Goal: Task Accomplishment & Management: Complete application form

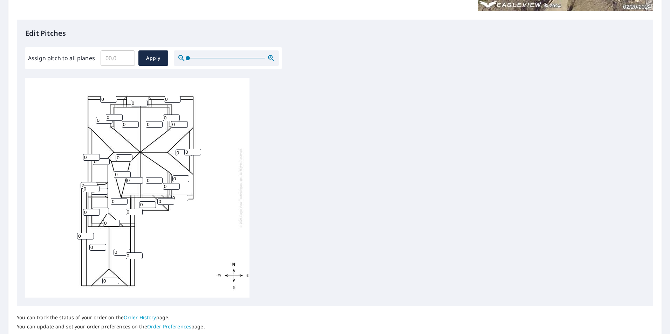
scroll to position [175, 0]
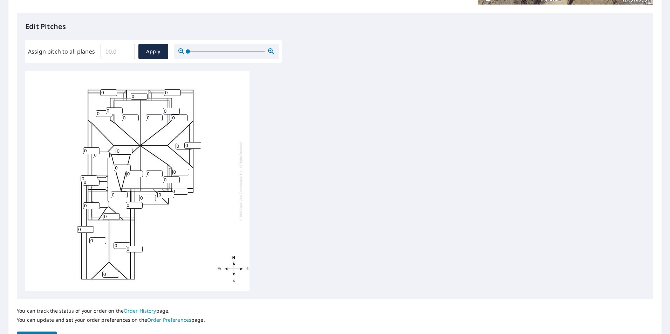
click at [91, 151] on input "0" at bounding box center [91, 151] width 17 height 7
type input "09"
click at [187, 145] on input "0" at bounding box center [192, 145] width 17 height 7
type input "09"
click at [181, 145] on input "0" at bounding box center [184, 146] width 17 height 7
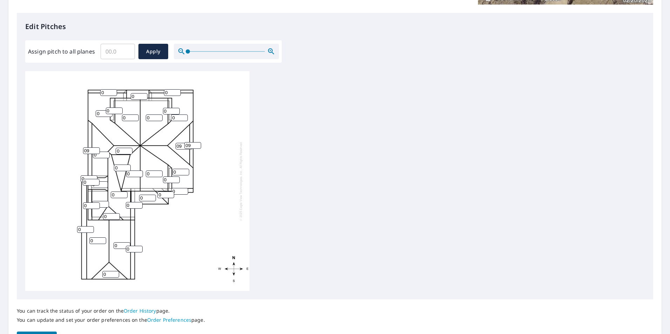
type input "09"
click at [109, 157] on input "0" at bounding box center [101, 155] width 17 height 7
click at [92, 151] on input "09" at bounding box center [91, 151] width 17 height 7
click at [134, 173] on input "0" at bounding box center [134, 174] width 17 height 7
type input "09"
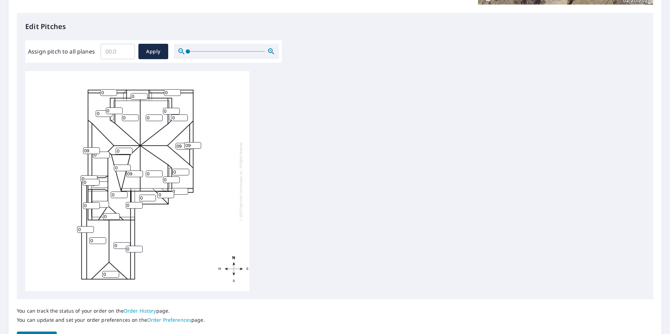
click at [153, 173] on input "0" at bounding box center [154, 174] width 17 height 7
type input "09"
click at [180, 171] on input "0" at bounding box center [180, 172] width 17 height 7
type input "09"
click at [168, 179] on input "0" at bounding box center [171, 180] width 17 height 7
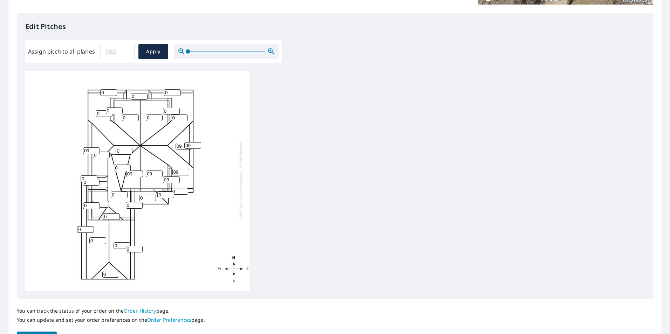
type input "09"
click at [172, 91] on input "0" at bounding box center [172, 92] width 17 height 7
type input "09"
click at [140, 95] on input "0" at bounding box center [139, 96] width 17 height 7
type input "09"
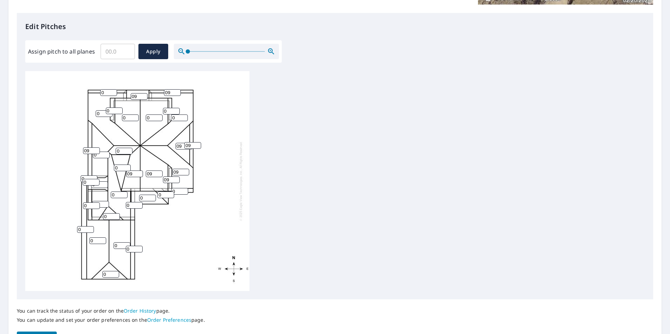
click at [153, 117] on input "0" at bounding box center [154, 118] width 17 height 7
type input "09"
click at [171, 110] on input "0" at bounding box center [171, 111] width 17 height 7
type input "09"
click at [178, 119] on input "0" at bounding box center [179, 118] width 17 height 7
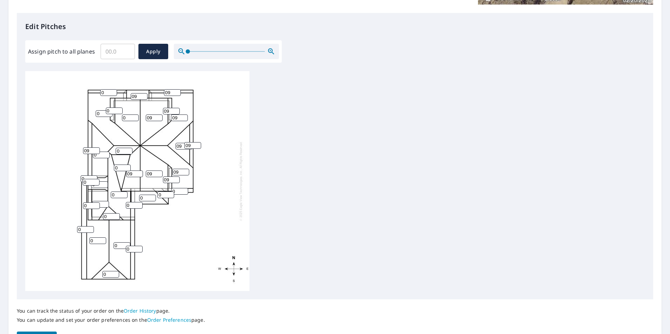
type input "09"
click at [130, 118] on input "0" at bounding box center [130, 118] width 17 height 7
type input "09"
click at [114, 110] on input "0" at bounding box center [114, 111] width 17 height 7
type input "09"
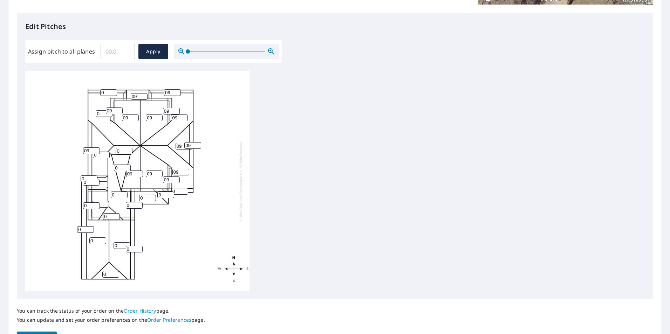
click at [100, 112] on input "0" at bounding box center [104, 113] width 17 height 7
type input "09"
click at [108, 92] on input "0" at bounding box center [108, 92] width 17 height 7
type input "05"
click at [172, 92] on input "09" at bounding box center [172, 92] width 17 height 7
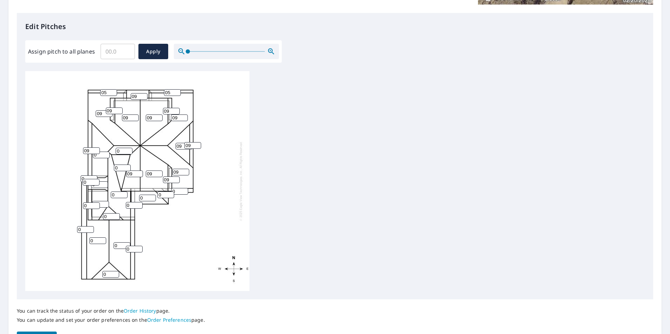
type input "05"
click at [89, 149] on input "09" at bounding box center [91, 151] width 17 height 7
type input "0"
click at [178, 193] on input "0" at bounding box center [179, 191] width 17 height 7
type input "05"
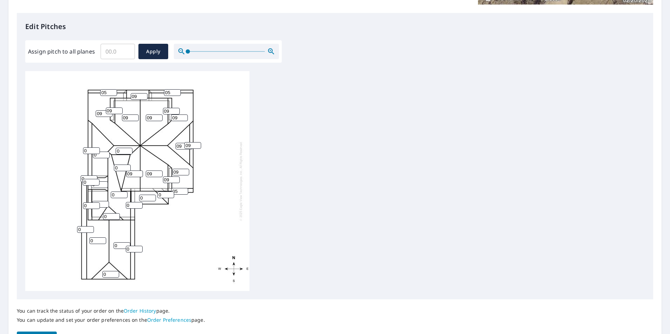
click at [149, 198] on input "0" at bounding box center [147, 198] width 17 height 7
type input "07"
click at [163, 195] on input "0" at bounding box center [165, 195] width 17 height 7
type input "07"
click at [159, 53] on span "Apply" at bounding box center [153, 51] width 19 height 9
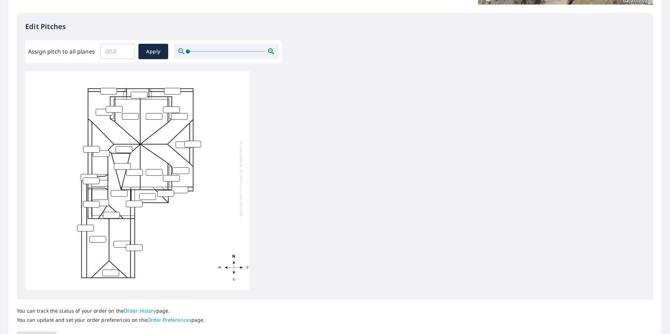
scroll to position [0, 0]
click at [107, 90] on input "number" at bounding box center [108, 92] width 17 height 7
type input "4"
click at [176, 92] on input "1" at bounding box center [172, 92] width 17 height 7
type input "4"
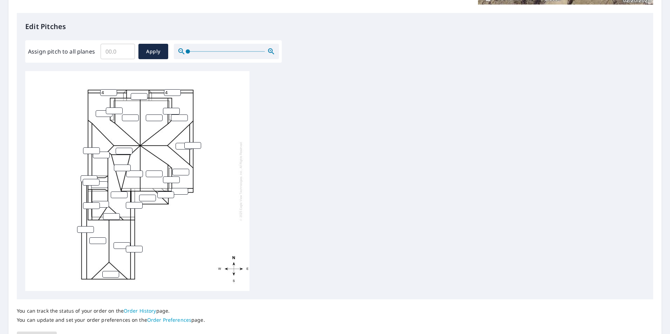
click at [138, 97] on input "number" at bounding box center [139, 96] width 17 height 7
type input "9"
click at [114, 109] on input "number" at bounding box center [114, 111] width 17 height 7
type input "9"
click at [100, 115] on input "number" at bounding box center [104, 113] width 17 height 7
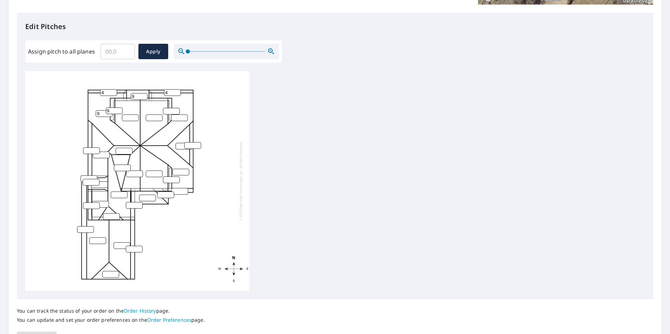
type input "9"
click at [133, 117] on input "1" at bounding box center [130, 118] width 17 height 7
type input "1"
type input "9"
click at [149, 116] on input "number" at bounding box center [154, 118] width 17 height 7
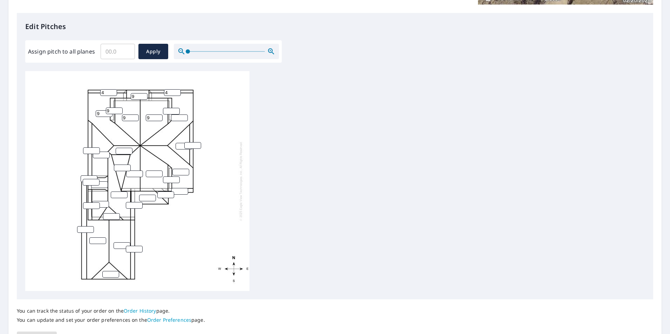
type input "9"
click at [163, 110] on input "number" at bounding box center [171, 111] width 17 height 7
type input "9"
click at [174, 117] on input "number" at bounding box center [179, 118] width 17 height 7
type input "9"
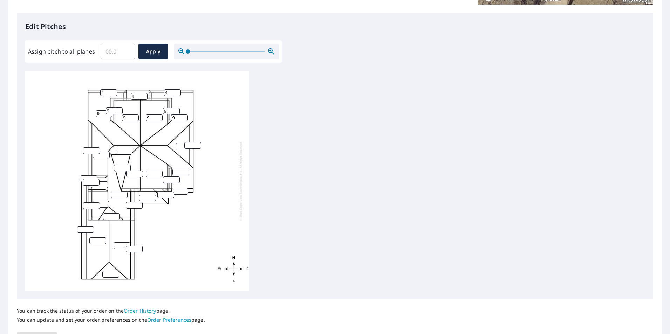
click at [188, 145] on input "number" at bounding box center [192, 145] width 17 height 7
type input "5"
click at [179, 148] on input "number" at bounding box center [184, 146] width 17 height 7
type input "9"
click at [132, 175] on input "number" at bounding box center [134, 174] width 17 height 7
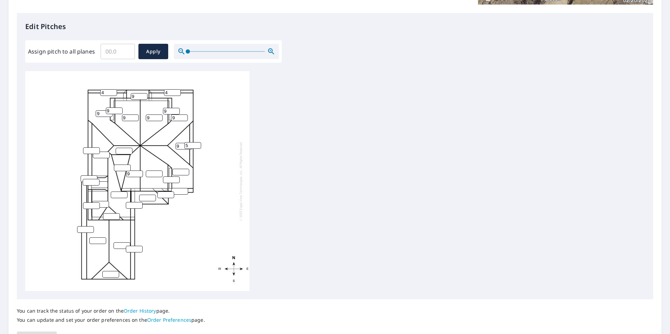
type input "9"
click at [150, 173] on input "number" at bounding box center [154, 174] width 17 height 7
type input "9"
click at [176, 174] on input "number" at bounding box center [180, 172] width 17 height 7
type input "9"
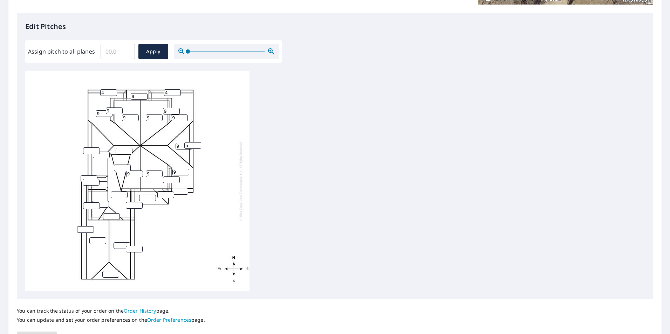
click at [168, 180] on input "number" at bounding box center [171, 180] width 17 height 7
type input "9"
click at [176, 191] on input "number" at bounding box center [179, 191] width 17 height 7
type input "6"
click at [161, 195] on input "number" at bounding box center [165, 195] width 17 height 7
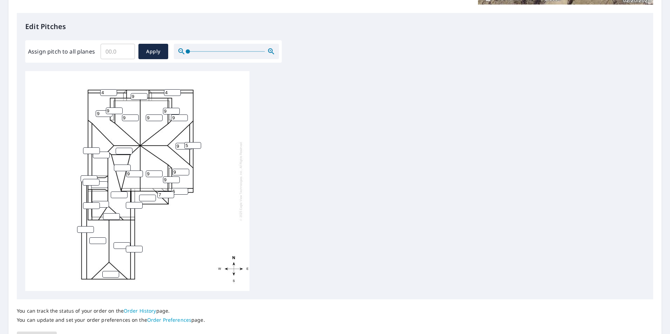
type input "7"
click at [145, 197] on input "number" at bounding box center [147, 198] width 17 height 7
type input "7"
click at [91, 150] on input "number" at bounding box center [91, 151] width 17 height 7
type input "0"
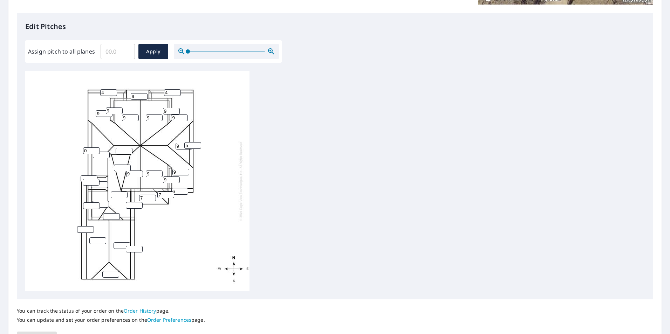
click at [98, 155] on input "number" at bounding box center [101, 155] width 17 height 7
type input "0"
click at [118, 151] on input "number" at bounding box center [124, 151] width 17 height 7
type input "0"
click at [119, 167] on input "number" at bounding box center [122, 168] width 17 height 7
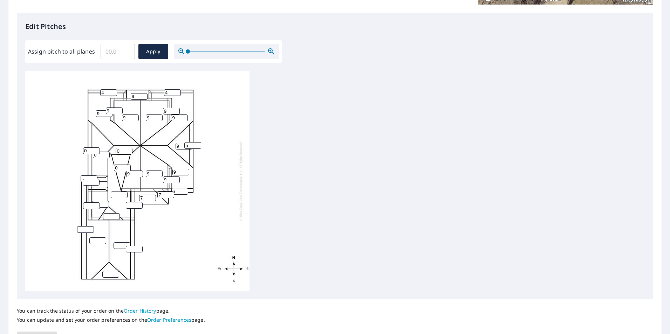
type input "0"
click at [83, 178] on input "number" at bounding box center [89, 179] width 17 height 7
type input "0"
click at [87, 182] on input "number" at bounding box center [91, 182] width 17 height 7
type input "0"
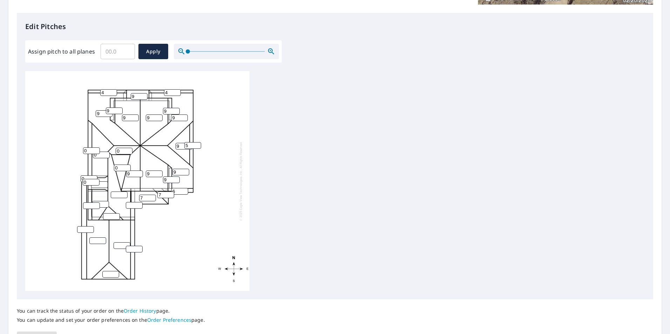
click at [116, 197] on input "number" at bounding box center [119, 195] width 17 height 7
type input "0"
click at [129, 206] on input "number" at bounding box center [134, 205] width 17 height 7
type input "0"
click at [93, 204] on input "number" at bounding box center [91, 206] width 17 height 7
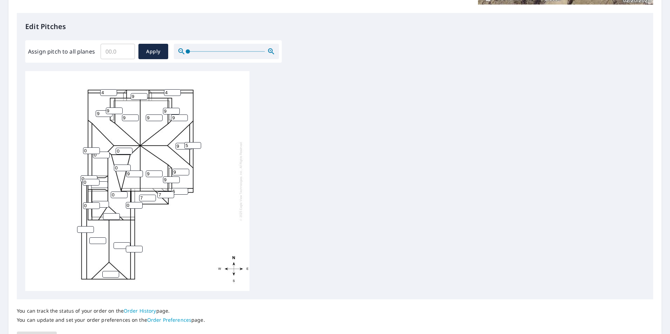
type input "0"
click at [101, 203] on input "number" at bounding box center [100, 204] width 17 height 7
type input "0"
click at [111, 216] on input "number" at bounding box center [111, 216] width 17 height 7
type input "0"
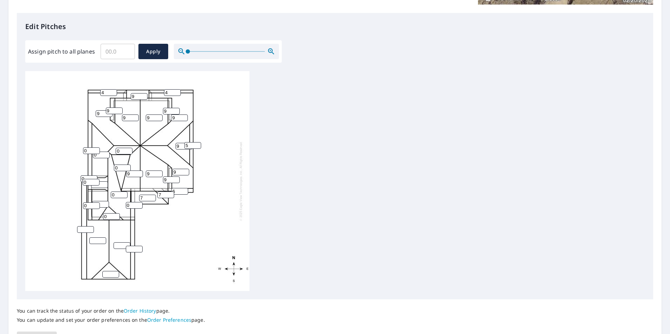
click at [82, 230] on input "number" at bounding box center [85, 229] width 17 height 7
type input "0"
click at [93, 239] on input "number" at bounding box center [97, 241] width 17 height 7
type input "0"
click at [115, 245] on input "number" at bounding box center [122, 246] width 17 height 7
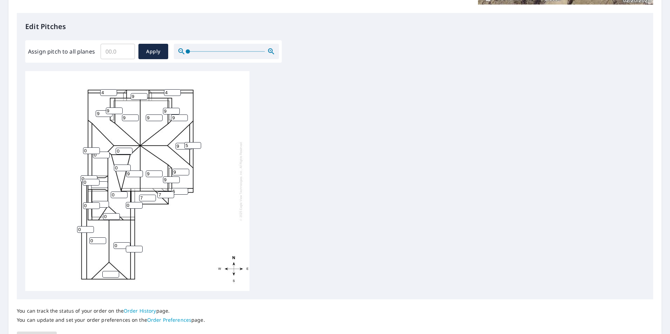
type input "0"
click at [127, 250] on input "number" at bounding box center [134, 249] width 17 height 7
type input "0"
click at [108, 274] on input "number" at bounding box center [110, 274] width 17 height 7
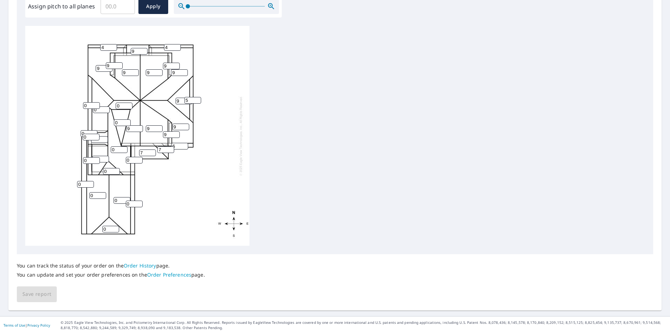
type input "0"
click at [88, 108] on input "0" at bounding box center [91, 105] width 17 height 7
type input "3"
click at [98, 112] on input "0" at bounding box center [101, 110] width 17 height 7
type input "03"
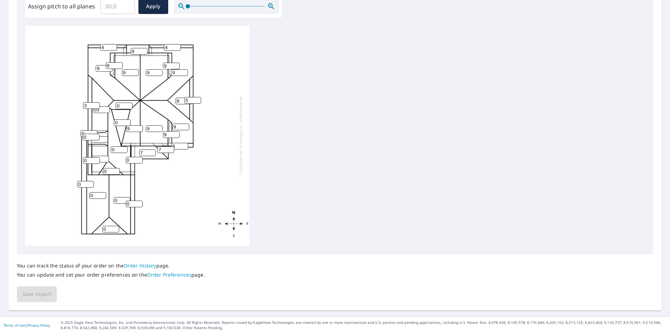
click at [118, 105] on input "0" at bounding box center [124, 106] width 17 height 7
type input "3"
click at [118, 122] on input "0" at bounding box center [122, 123] width 17 height 7
type input "03"
click at [84, 132] on input "0" at bounding box center [89, 133] width 17 height 7
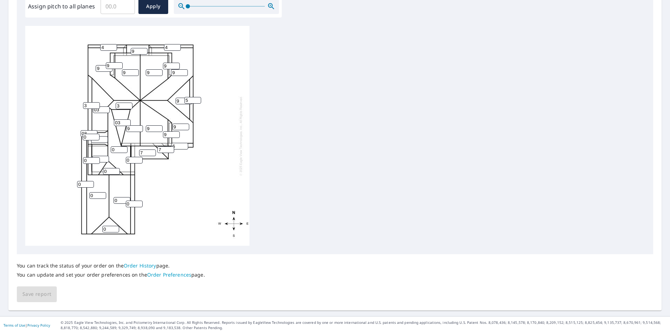
type input "03"
click at [86, 137] on input "0" at bounding box center [91, 137] width 17 height 7
type input "03"
click at [117, 151] on input "0" at bounding box center [119, 149] width 17 height 7
type input "03"
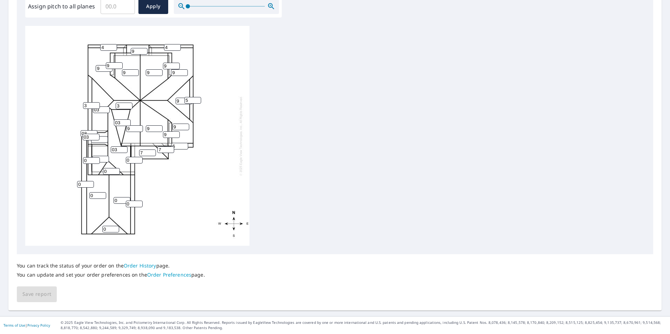
click at [130, 159] on input "0" at bounding box center [134, 160] width 17 height 7
type input "03"
click at [88, 159] on input "0" at bounding box center [91, 160] width 17 height 7
type input "03"
click at [102, 159] on input "0" at bounding box center [100, 159] width 17 height 7
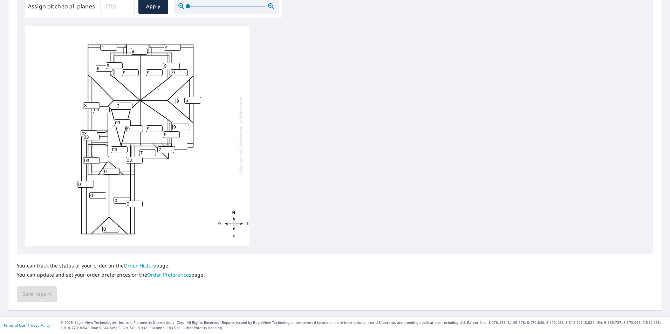
type input "03"
click at [108, 171] on input "0" at bounding box center [111, 171] width 17 height 7
type input "03"
click at [82, 185] on input "0" at bounding box center [85, 184] width 17 height 7
type input "03"
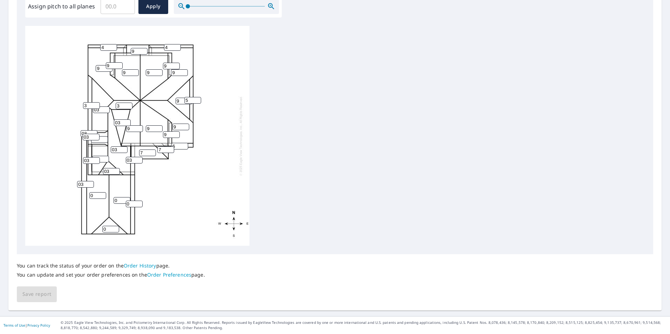
click at [94, 196] on input "0" at bounding box center [97, 195] width 17 height 7
type input "03"
click at [118, 200] on input "0" at bounding box center [122, 200] width 17 height 7
type input "03"
click at [132, 204] on input "0" at bounding box center [134, 204] width 17 height 7
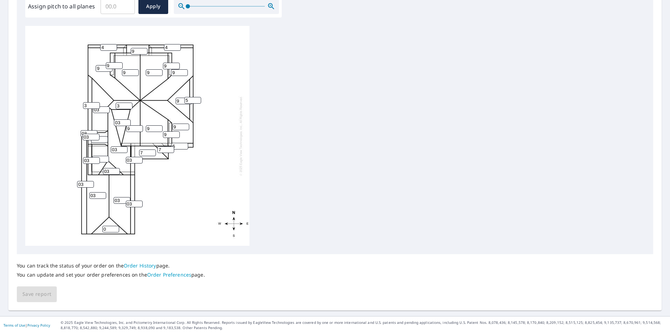
type input "03"
click at [108, 229] on input "0" at bounding box center [110, 229] width 17 height 7
type input "03"
click at [101, 141] on input "number" at bounding box center [99, 139] width 17 height 7
type input "3"
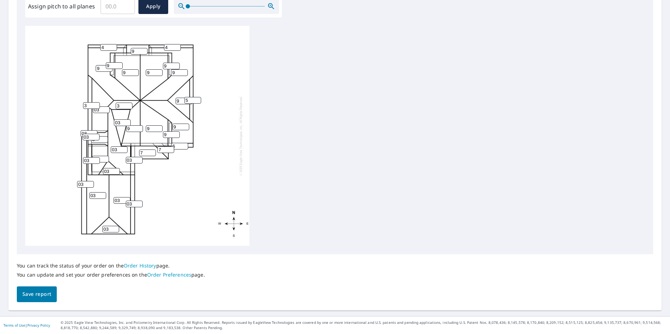
click at [35, 294] on span "Save report" at bounding box center [36, 294] width 29 height 9
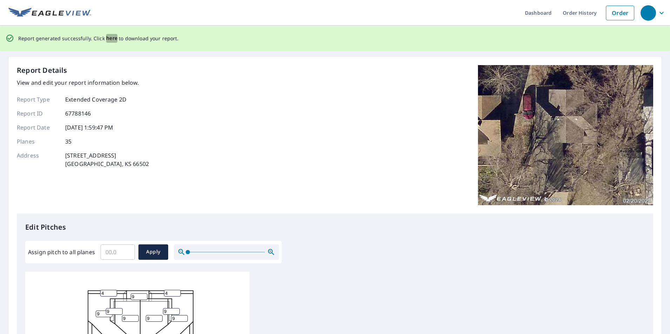
click at [108, 39] on span "here" at bounding box center [112, 38] width 12 height 9
